Goal: Use online tool/utility: Utilize a website feature to perform a specific function

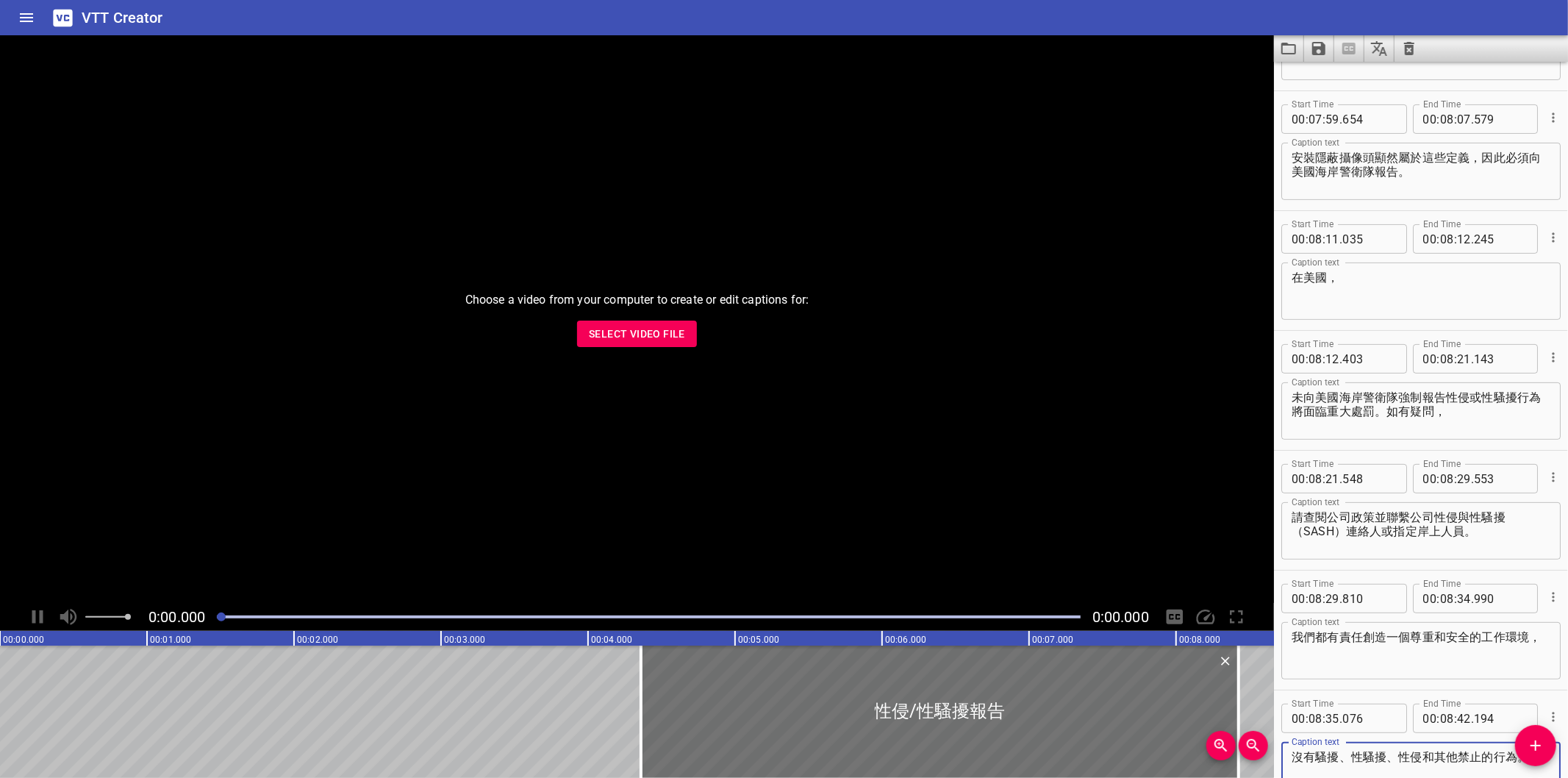
scroll to position [9767, 0]
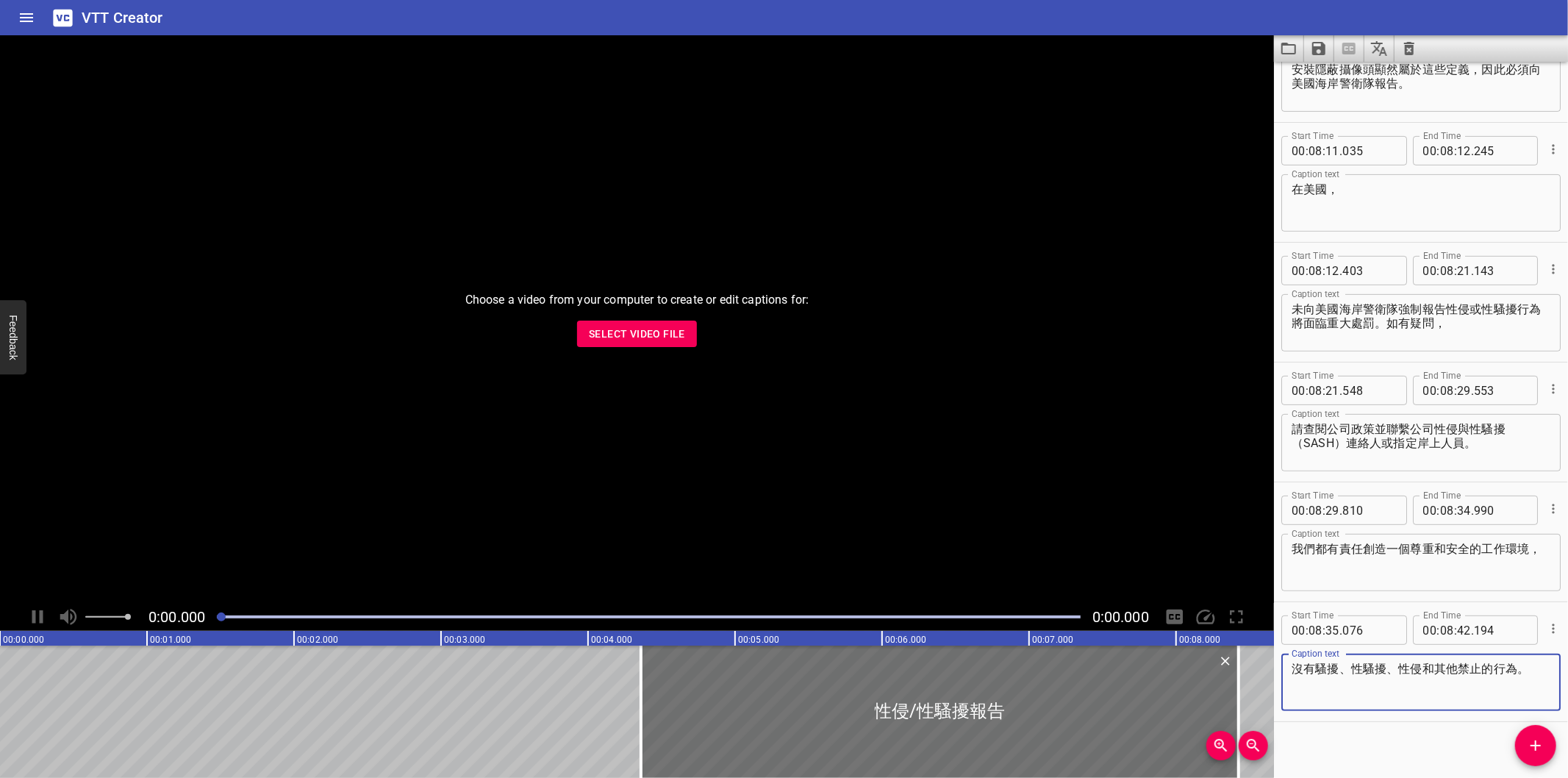
click at [610, 365] on div "Choose a video from your computer to create or edit captions for: Select Video …" at bounding box center [637, 319] width 1274 height 568
click at [621, 341] on span "Select Video File" at bounding box center [637, 334] width 96 height 18
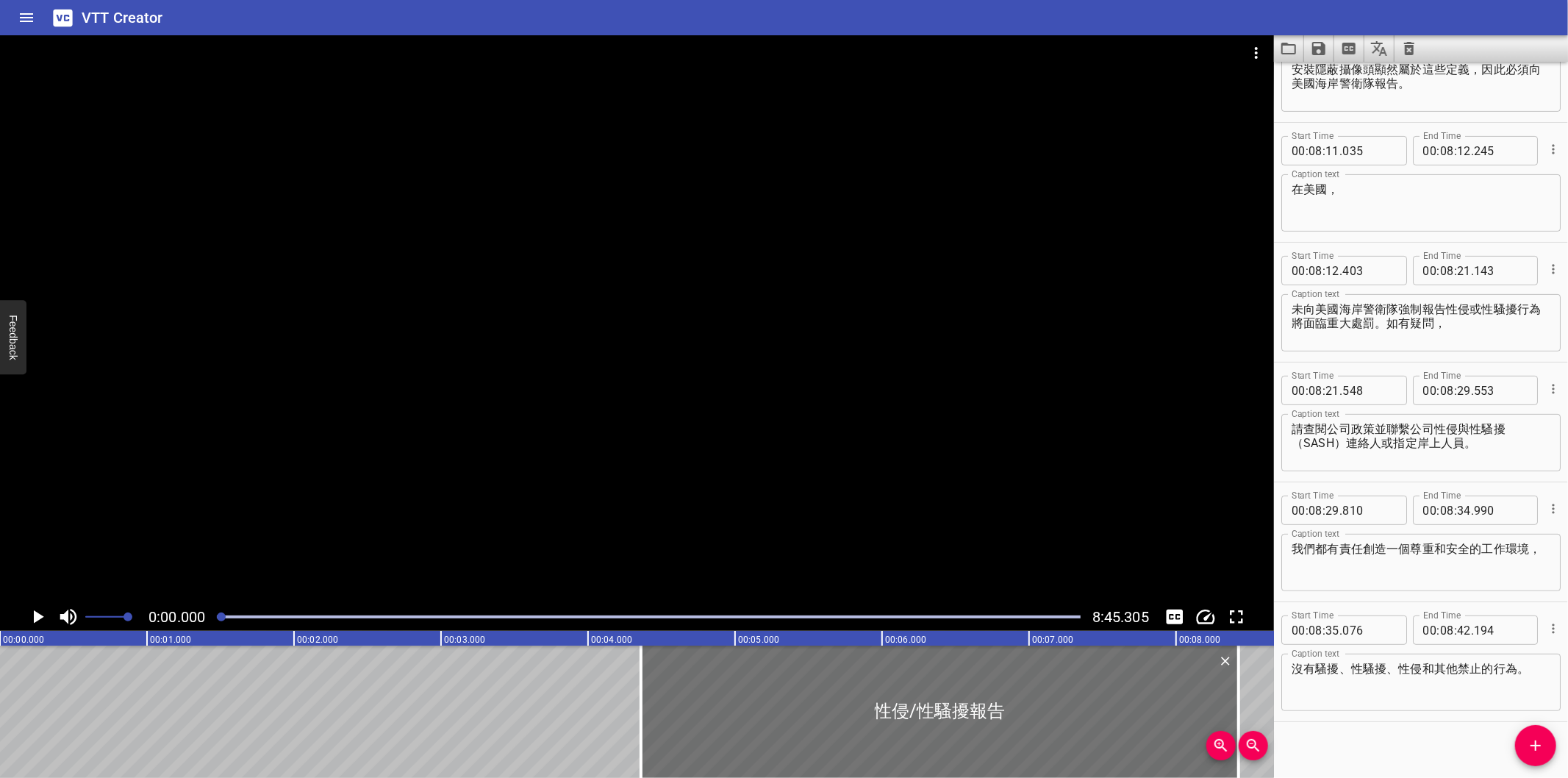
click at [869, 622] on div at bounding box center [649, 617] width 882 height 21
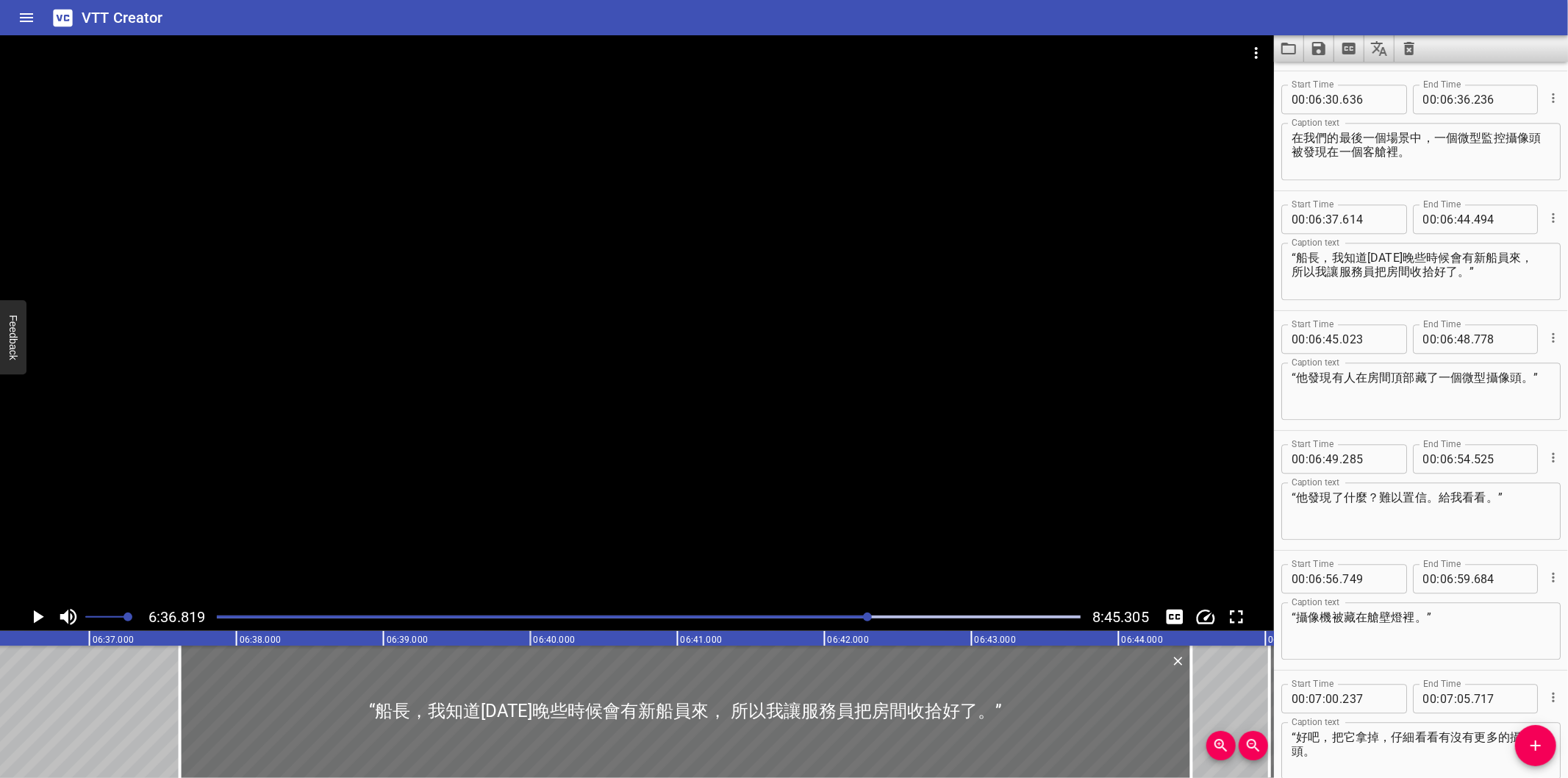
scroll to position [0, 58337]
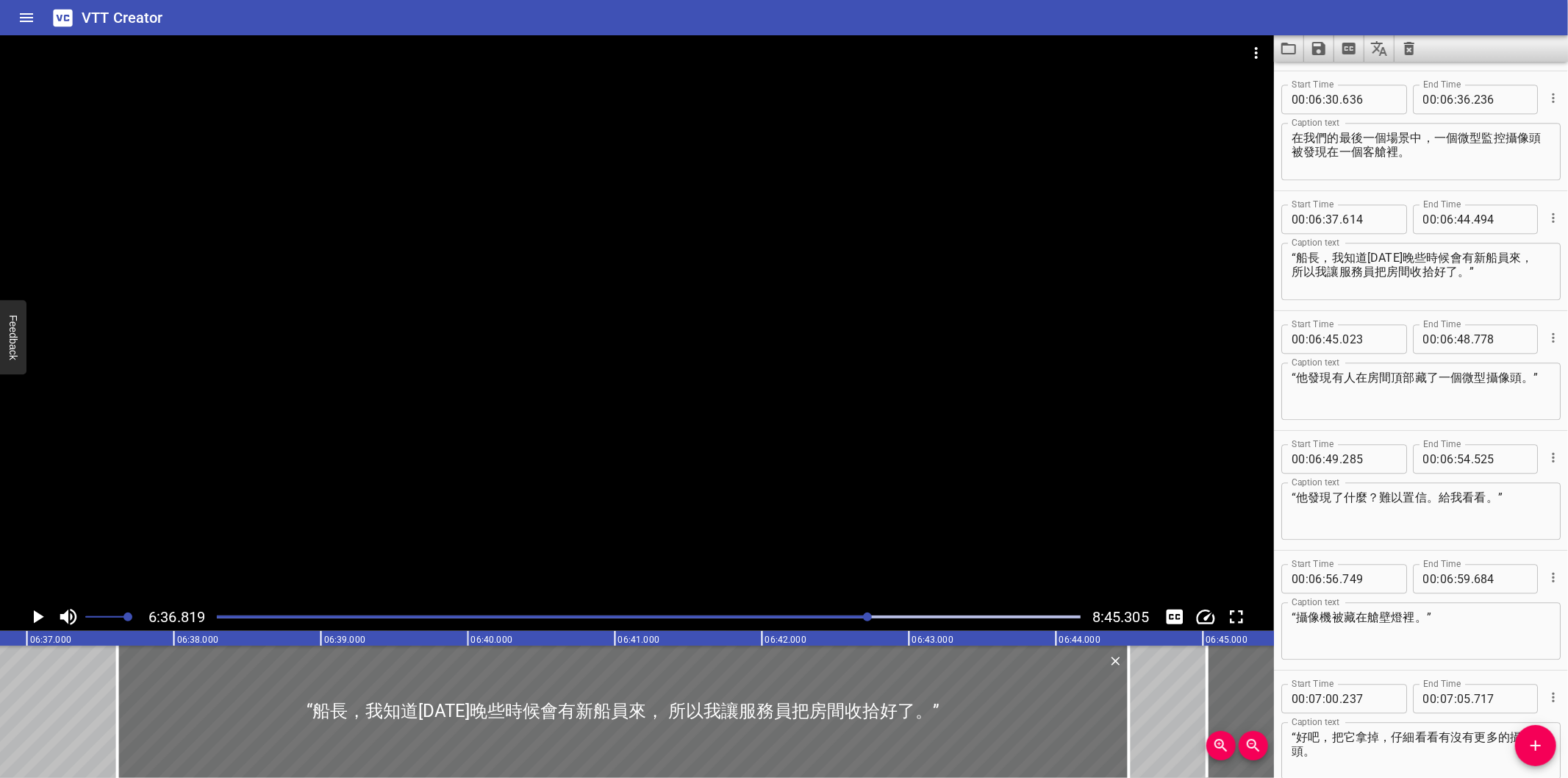
click at [869, 622] on div at bounding box center [649, 617] width 882 height 21
click at [882, 619] on div at bounding box center [649, 617] width 882 height 21
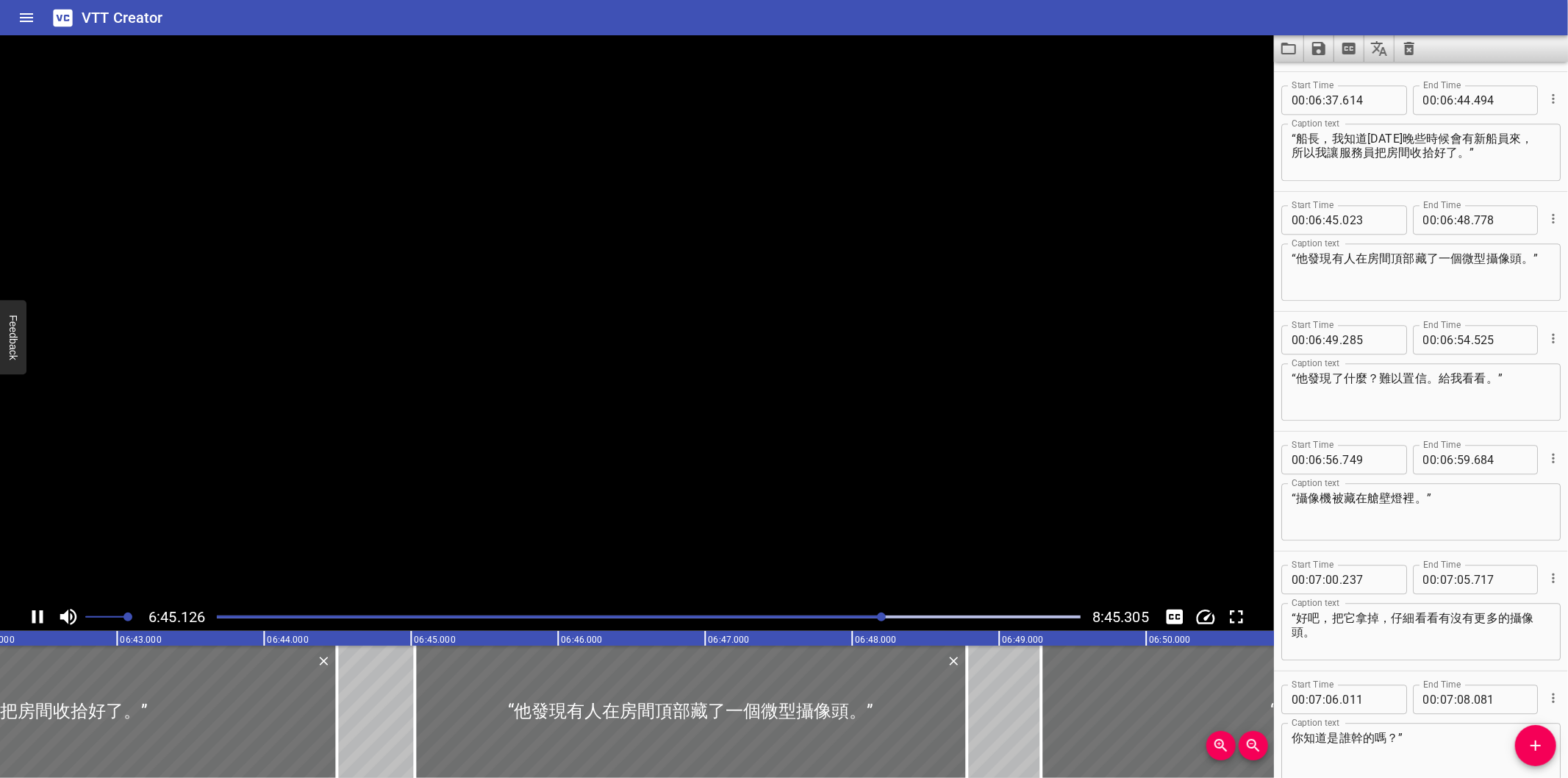
scroll to position [7900, 0]
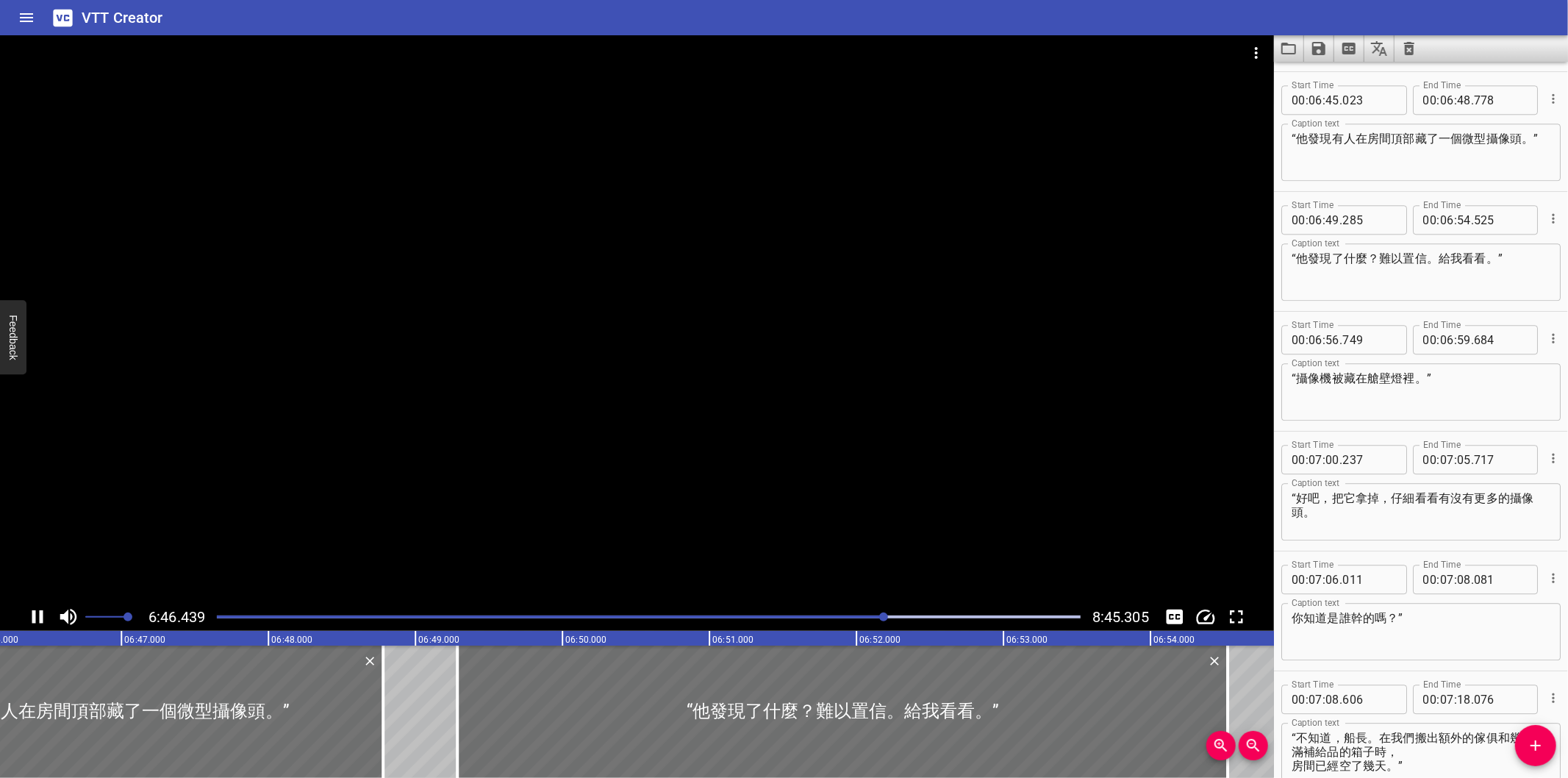
click at [904, 618] on div "Play progress" at bounding box center [649, 617] width 864 height 3
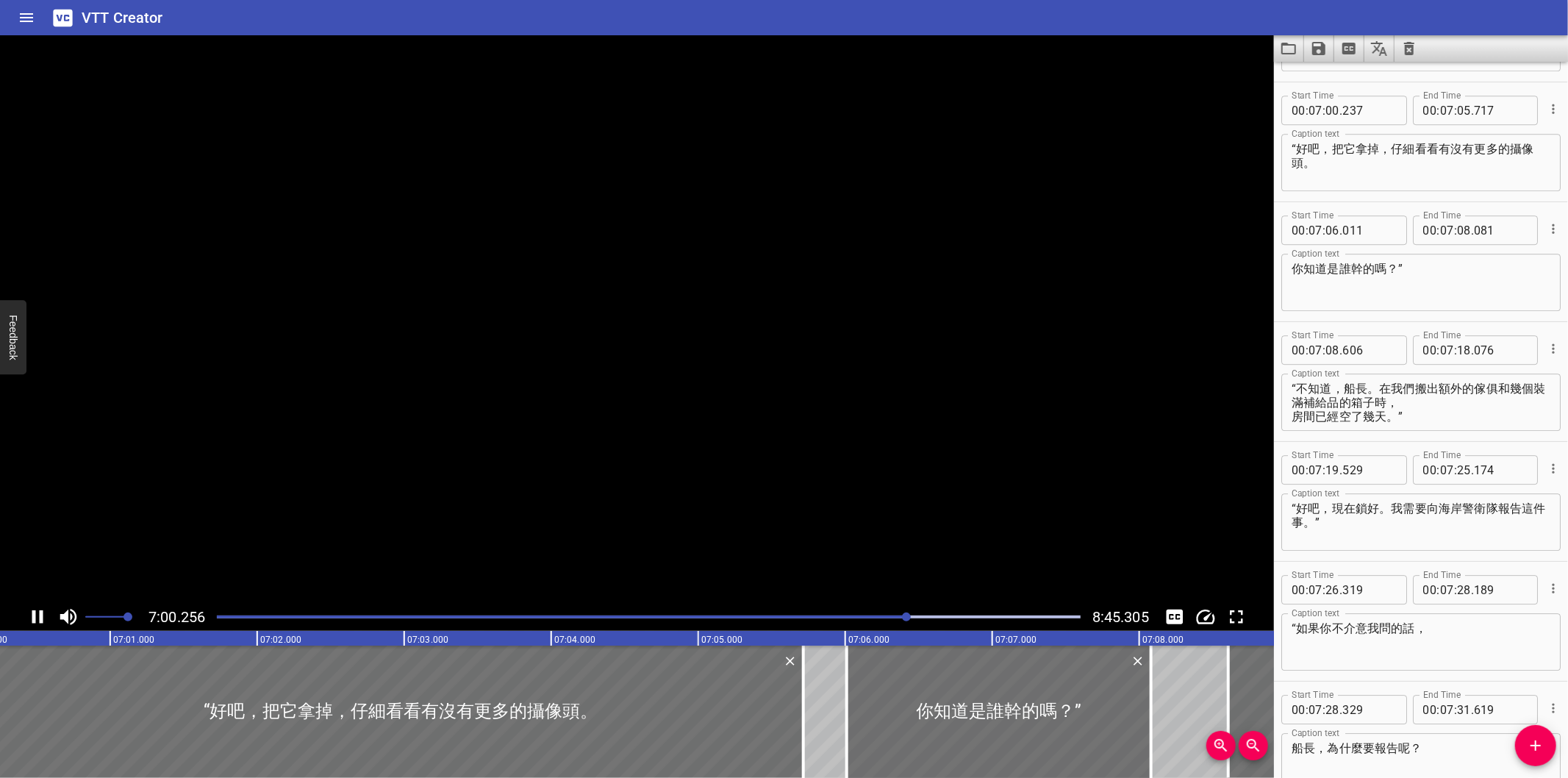
scroll to position [8260, 0]
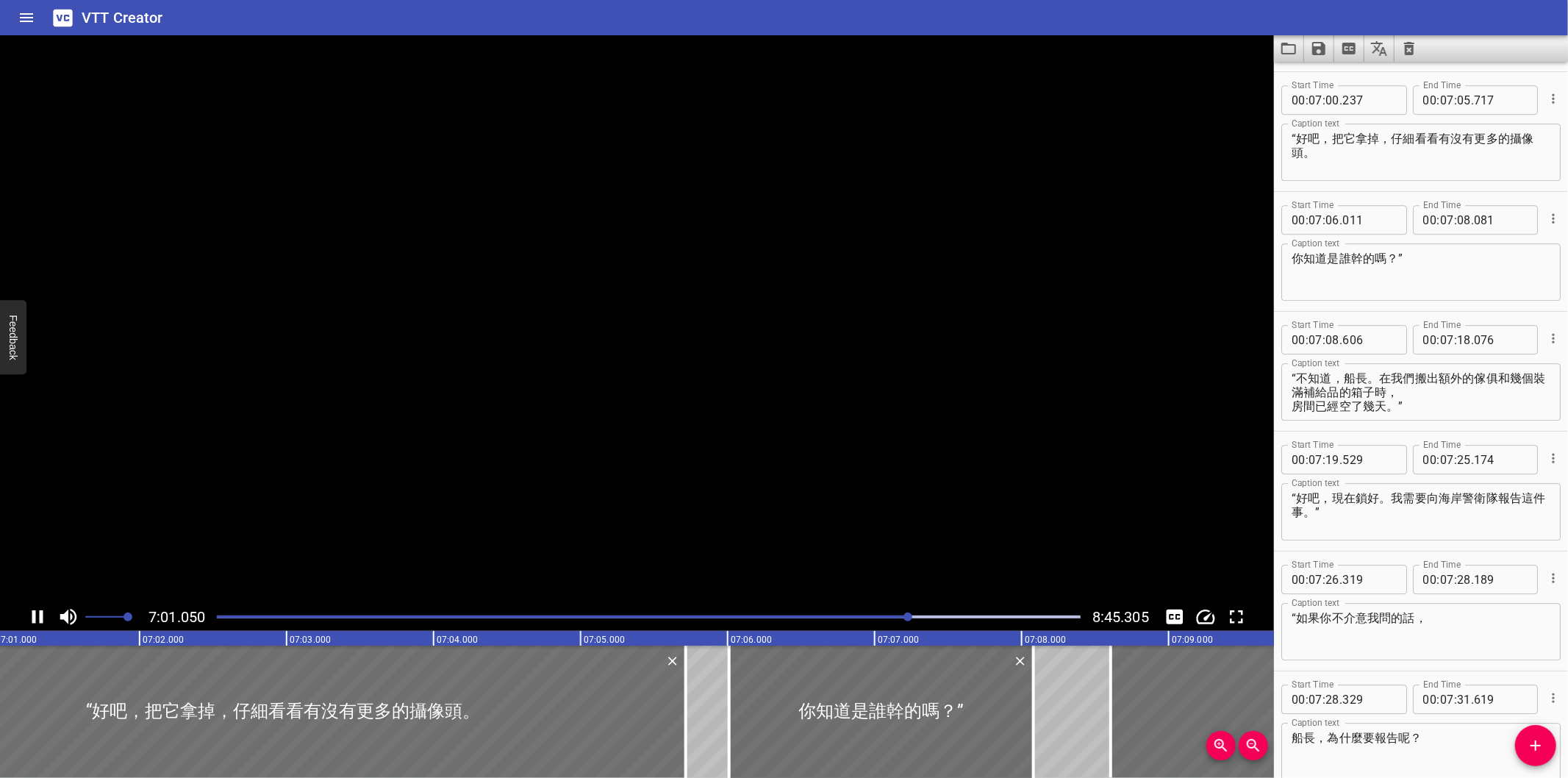
click at [921, 611] on div at bounding box center [649, 617] width 882 height 21
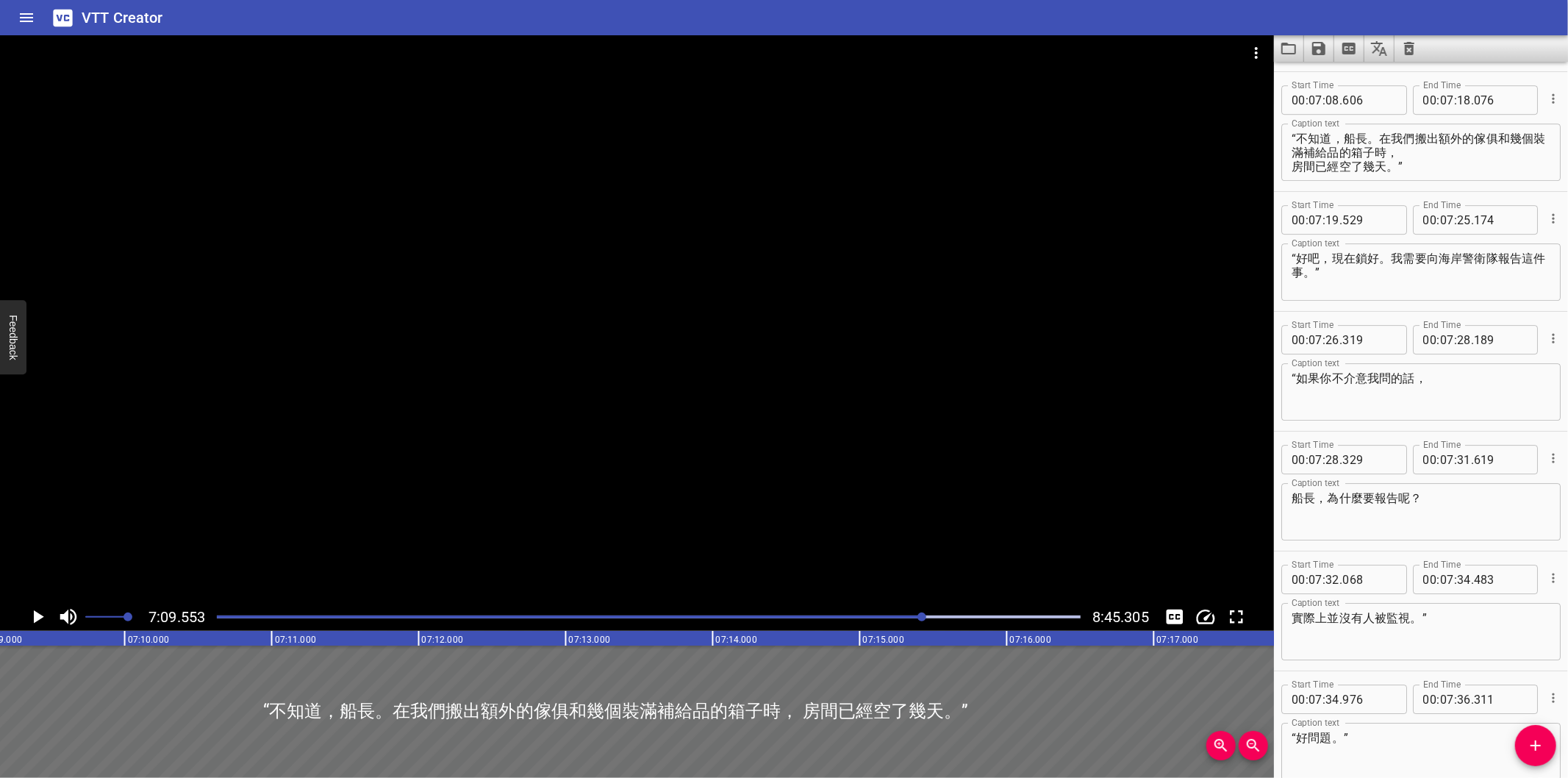
scroll to position [0, 63150]
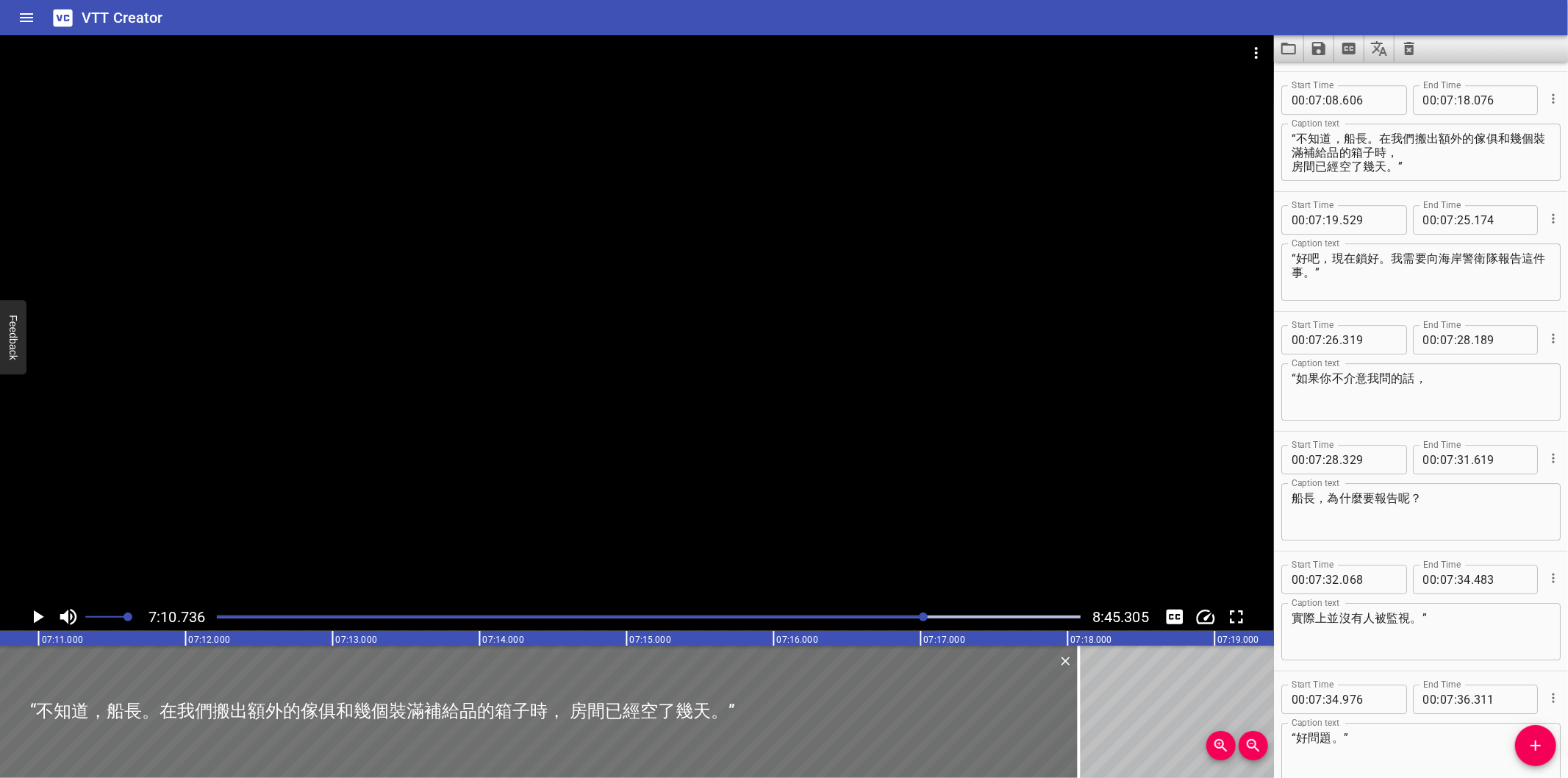
click at [915, 616] on div "Play progress" at bounding box center [494, 617] width 864 height 3
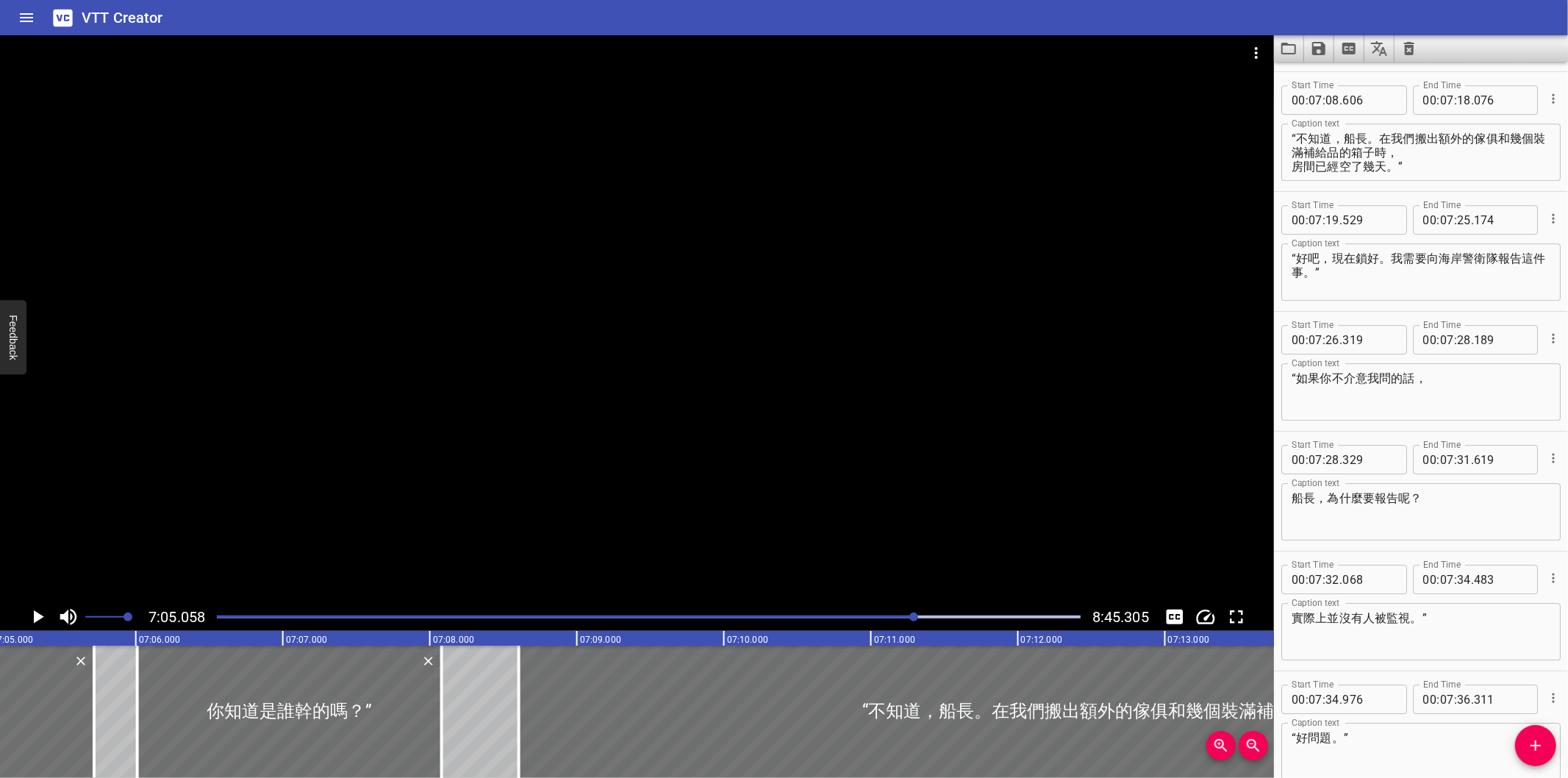
click at [894, 616] on div "Play progress" at bounding box center [484, 617] width 864 height 3
click at [871, 617] on div "Play progress" at bounding box center [463, 617] width 864 height 3
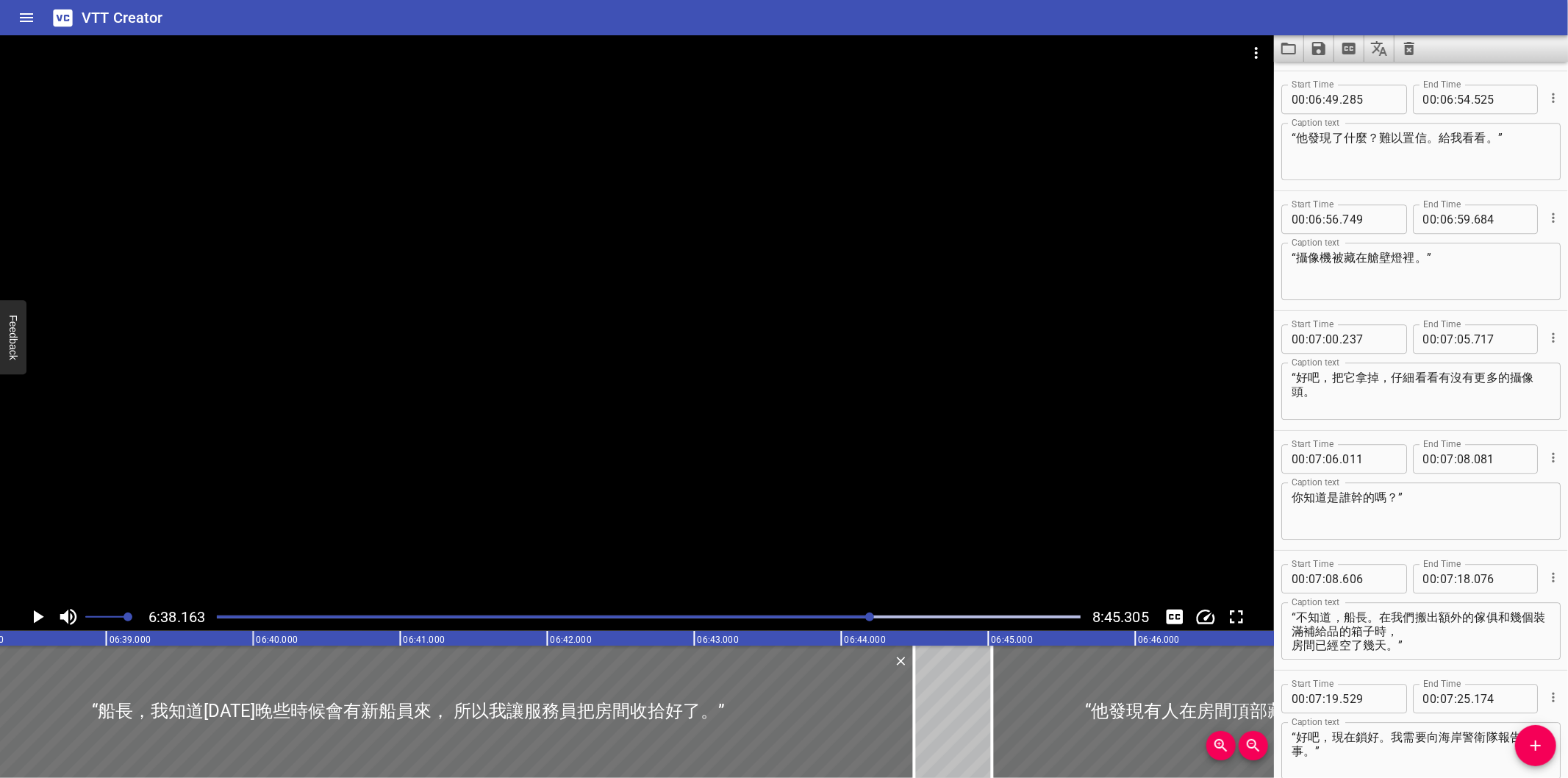
click at [870, 617] on div at bounding box center [870, 617] width 9 height 9
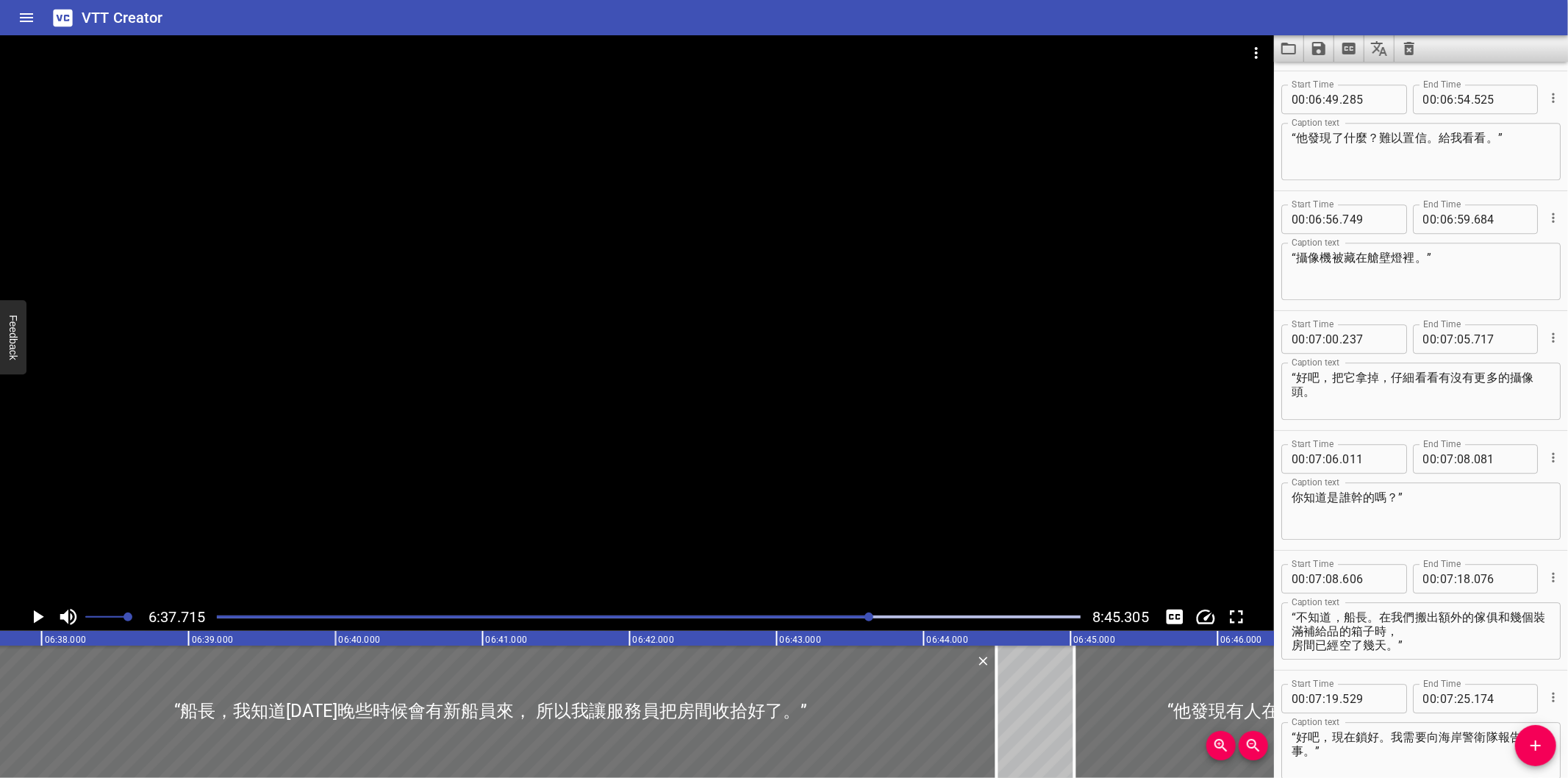
click at [862, 616] on div "Play progress" at bounding box center [439, 617] width 864 height 3
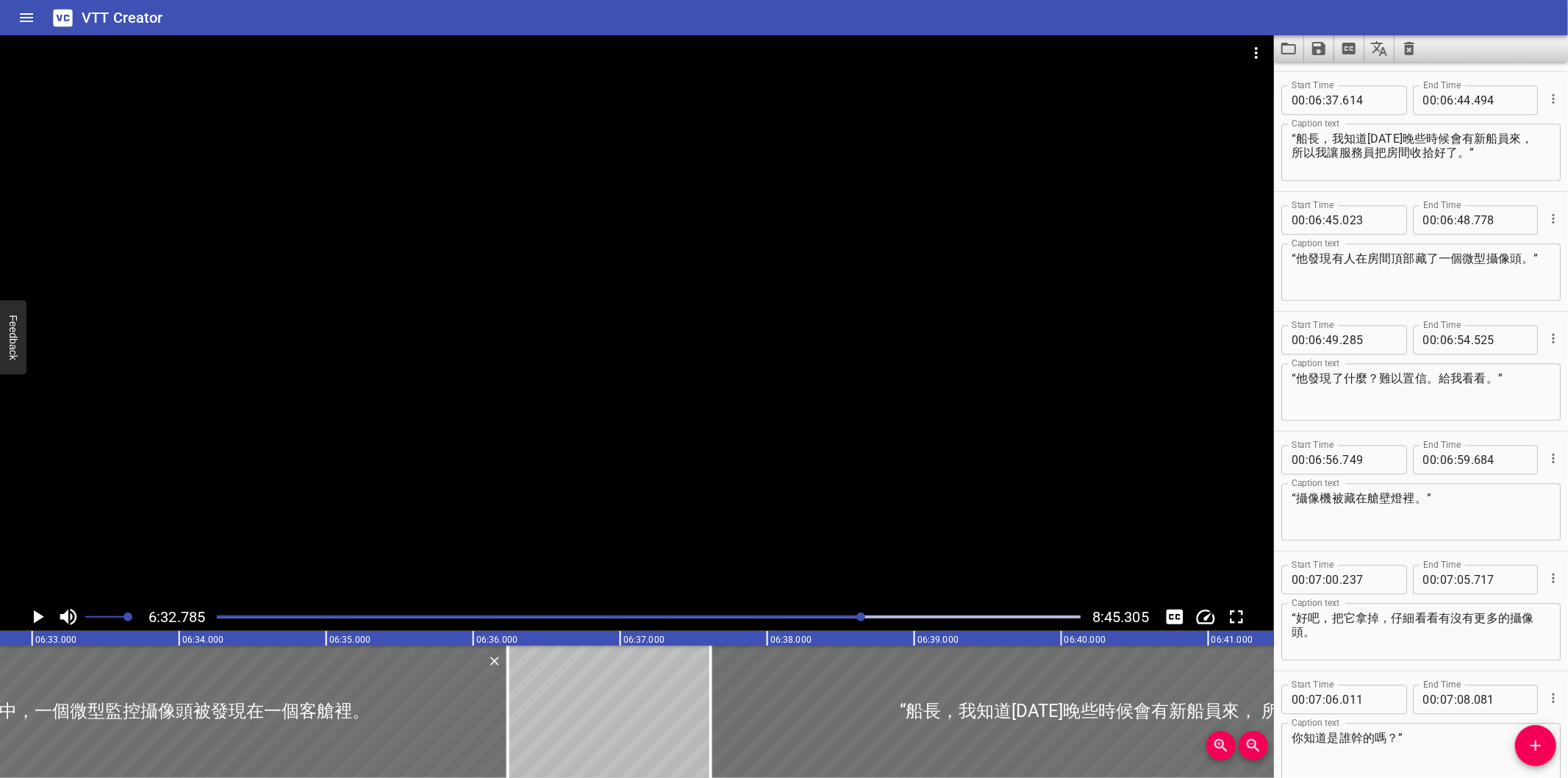
click at [856, 616] on div "Play progress" at bounding box center [431, 617] width 864 height 3
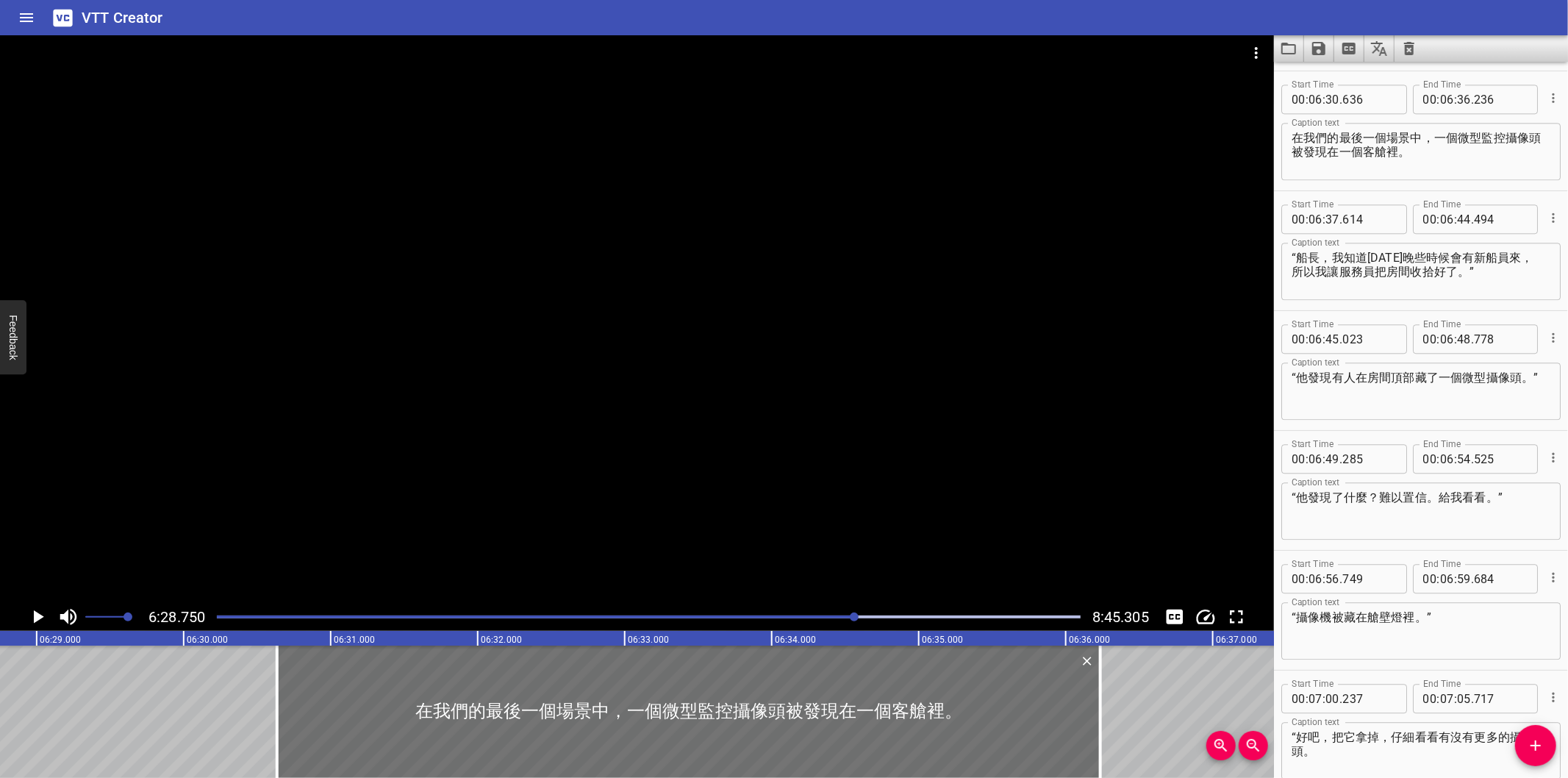
drag, startPoint x: 856, startPoint y: 616, endPoint x: 865, endPoint y: 618, distance: 9.2
click at [858, 618] on div at bounding box center [853, 617] width 9 height 9
click at [900, 625] on div at bounding box center [649, 617] width 882 height 21
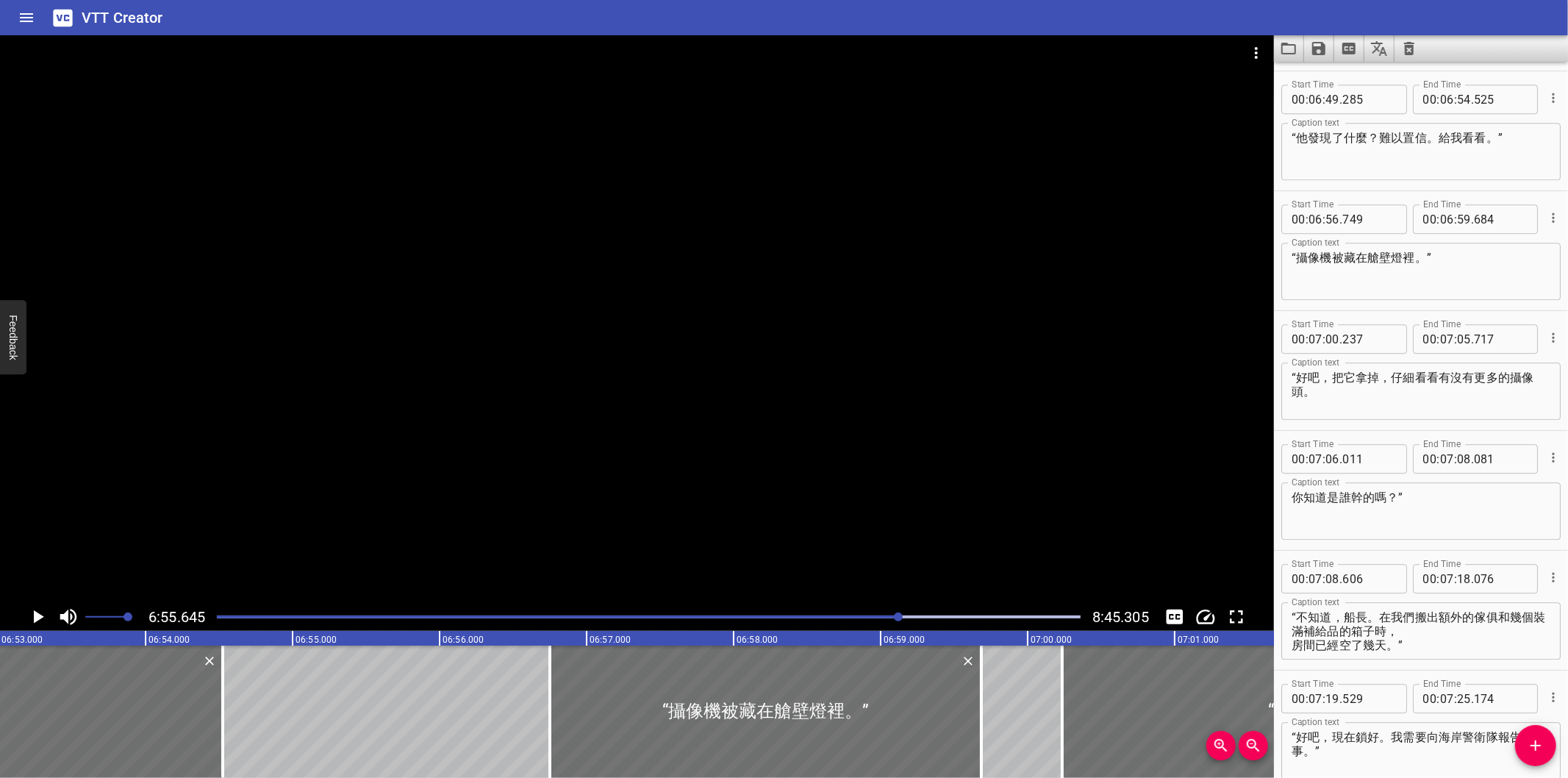
drag, startPoint x: 888, startPoint y: 621, endPoint x: 879, endPoint y: 617, distance: 9.8
click at [883, 620] on div at bounding box center [649, 617] width 882 height 21
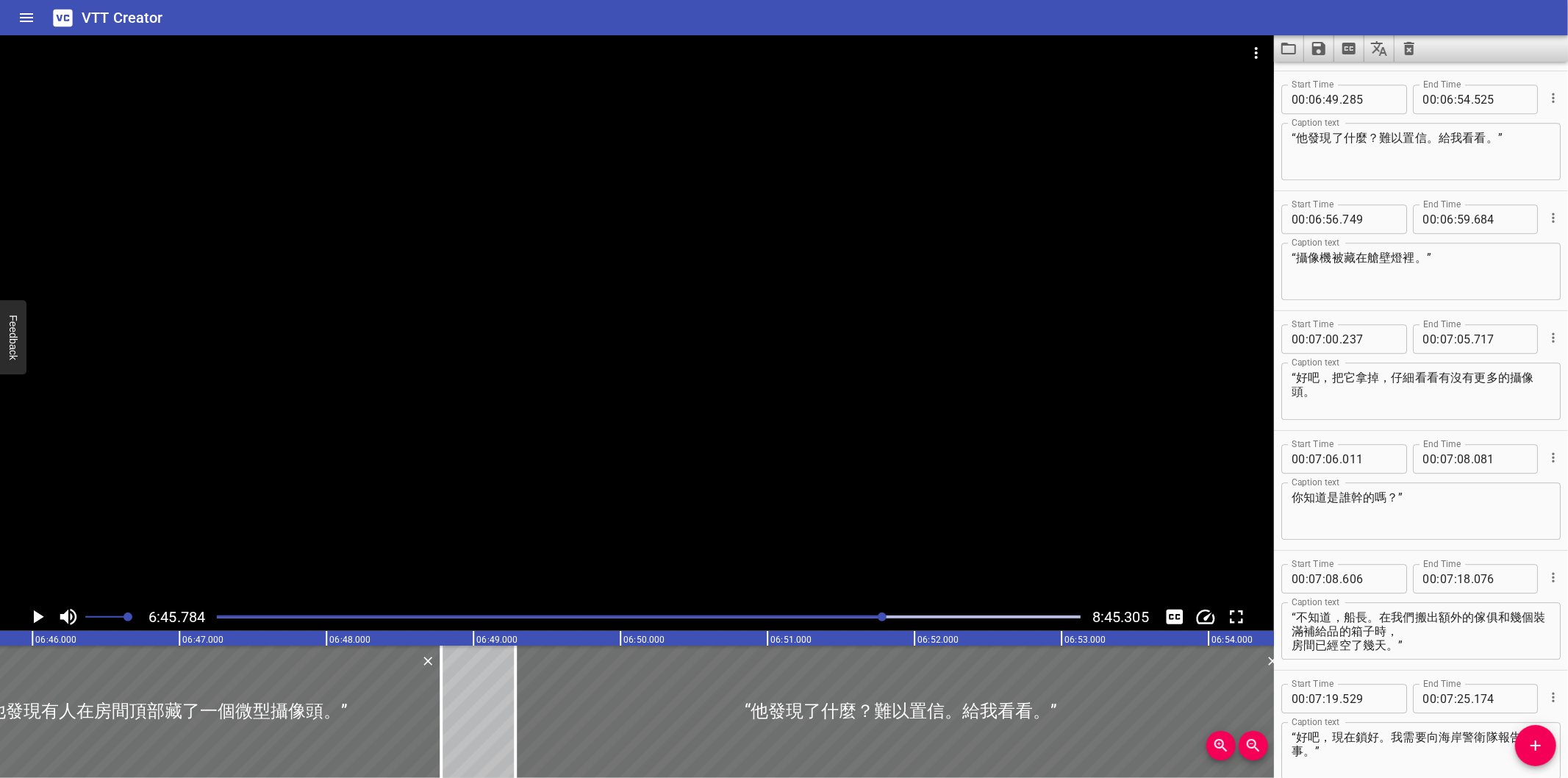
click at [967, 605] on div "6:45.784 8:45.305" at bounding box center [637, 617] width 1274 height 28
click at [1003, 613] on div at bounding box center [649, 617] width 882 height 21
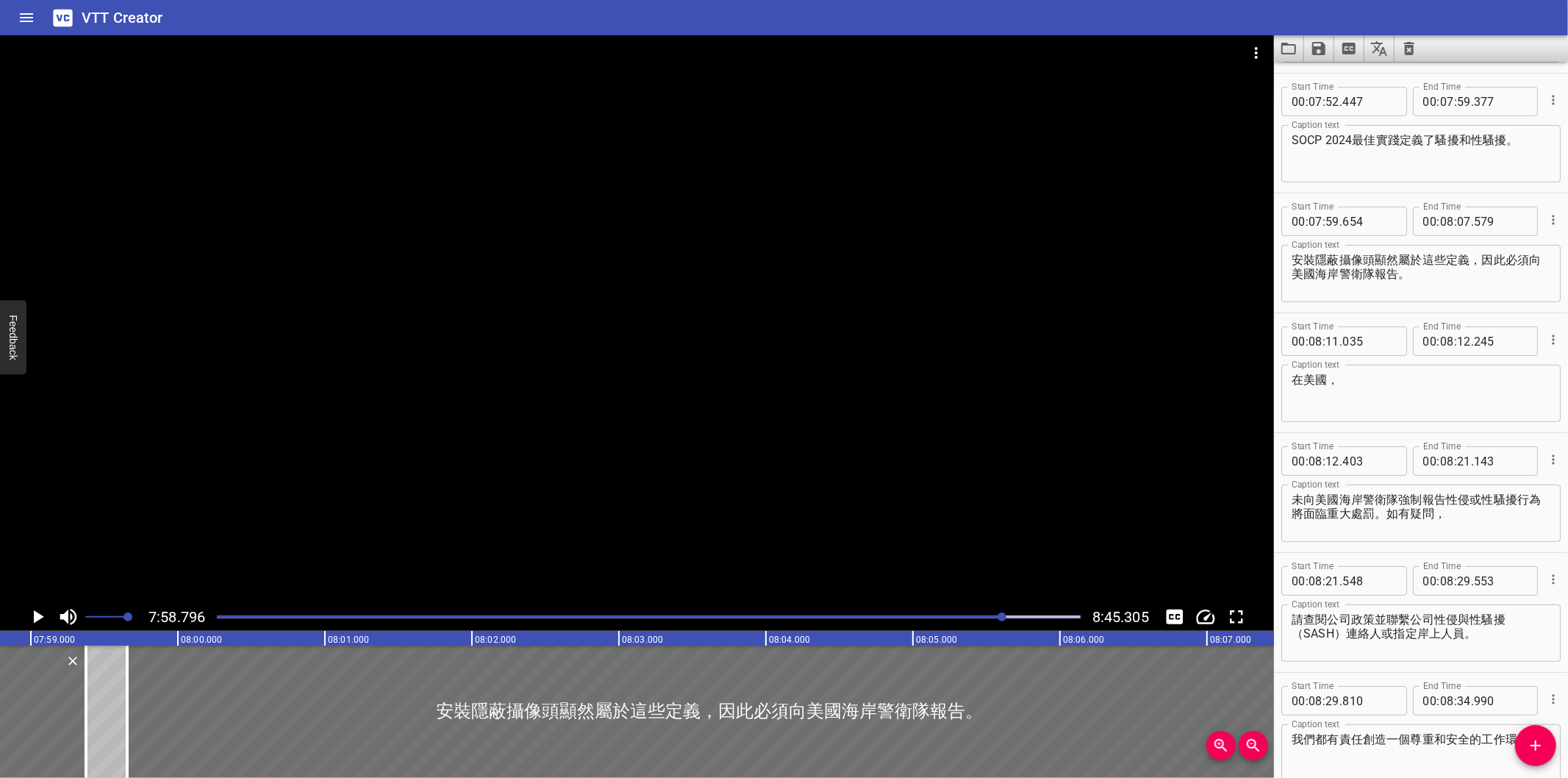
click at [989, 619] on div at bounding box center [649, 617] width 882 height 21
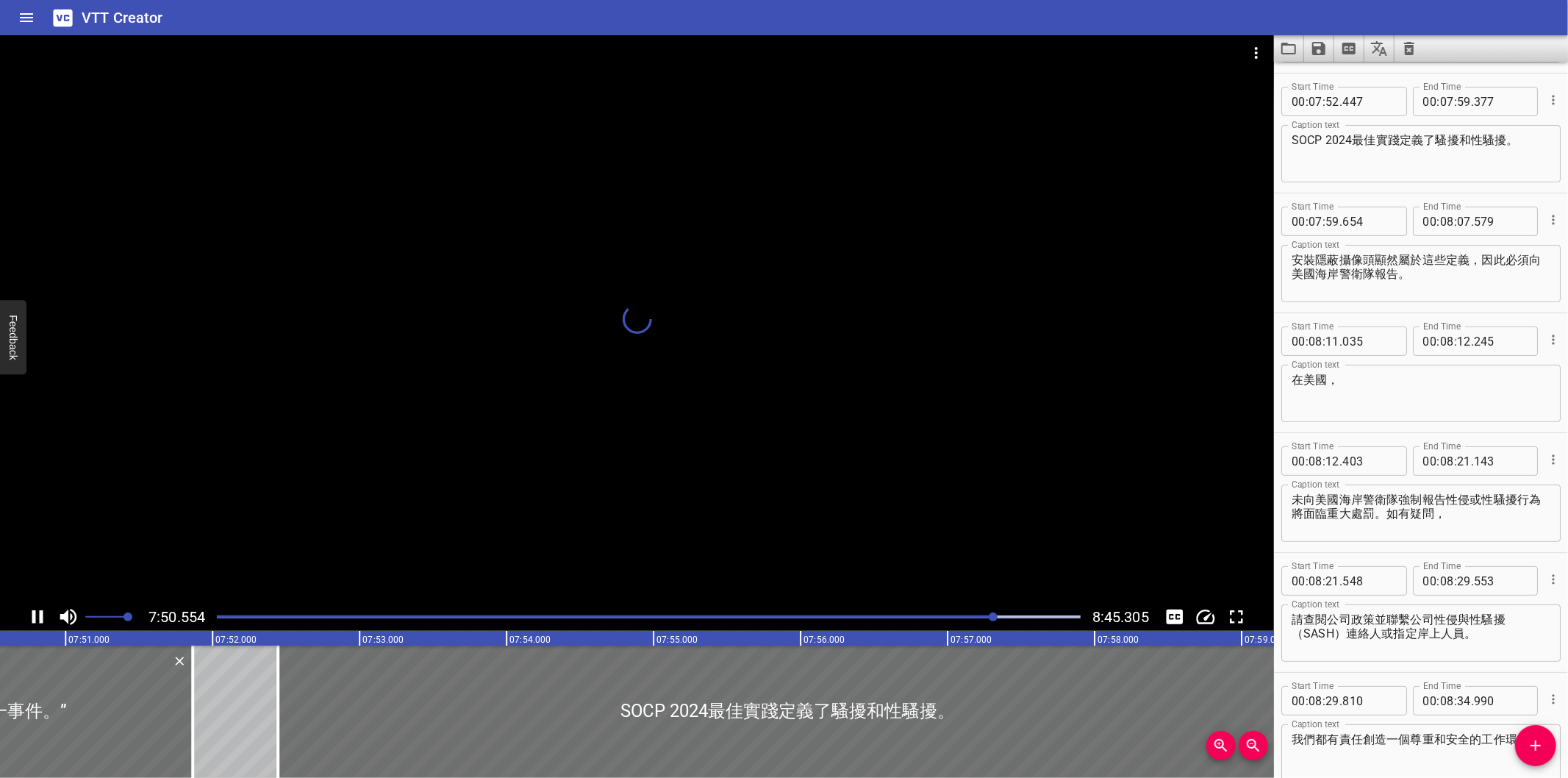
click at [995, 621] on div at bounding box center [992, 617] width 9 height 9
